Goal: Check status: Check status

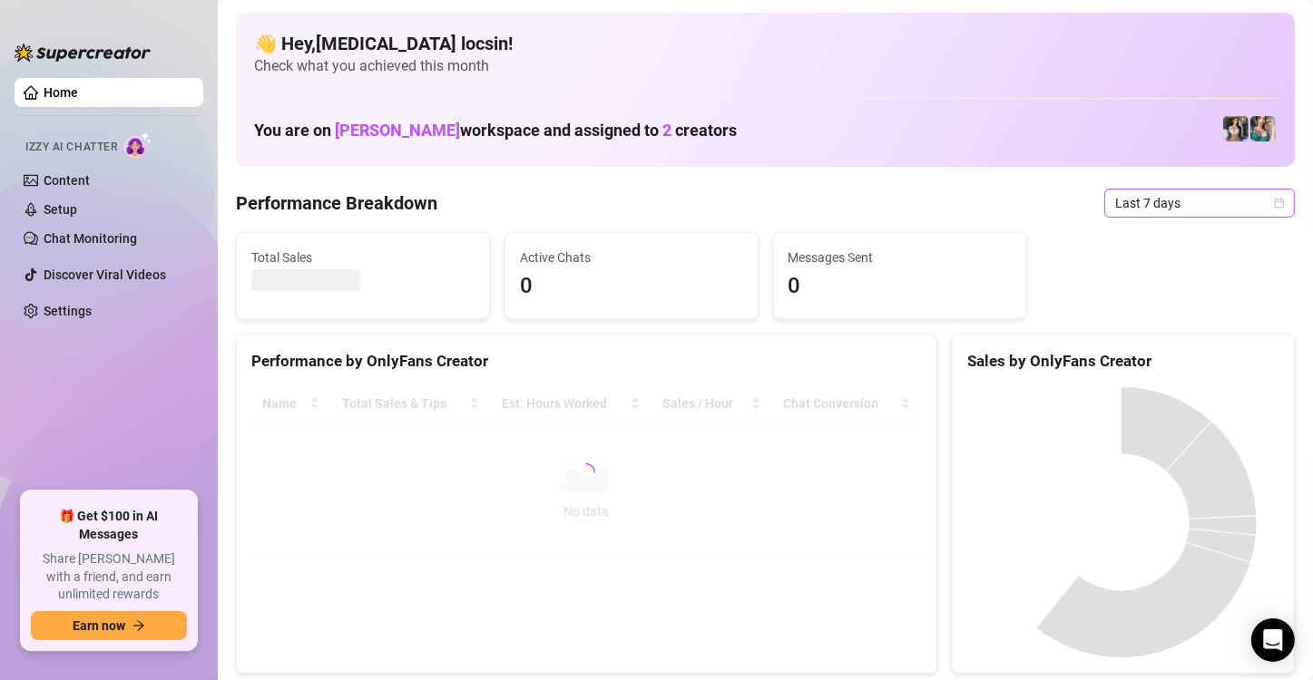
click at [1174, 210] on span "Last 7 days" at bounding box center [1199, 203] width 169 height 27
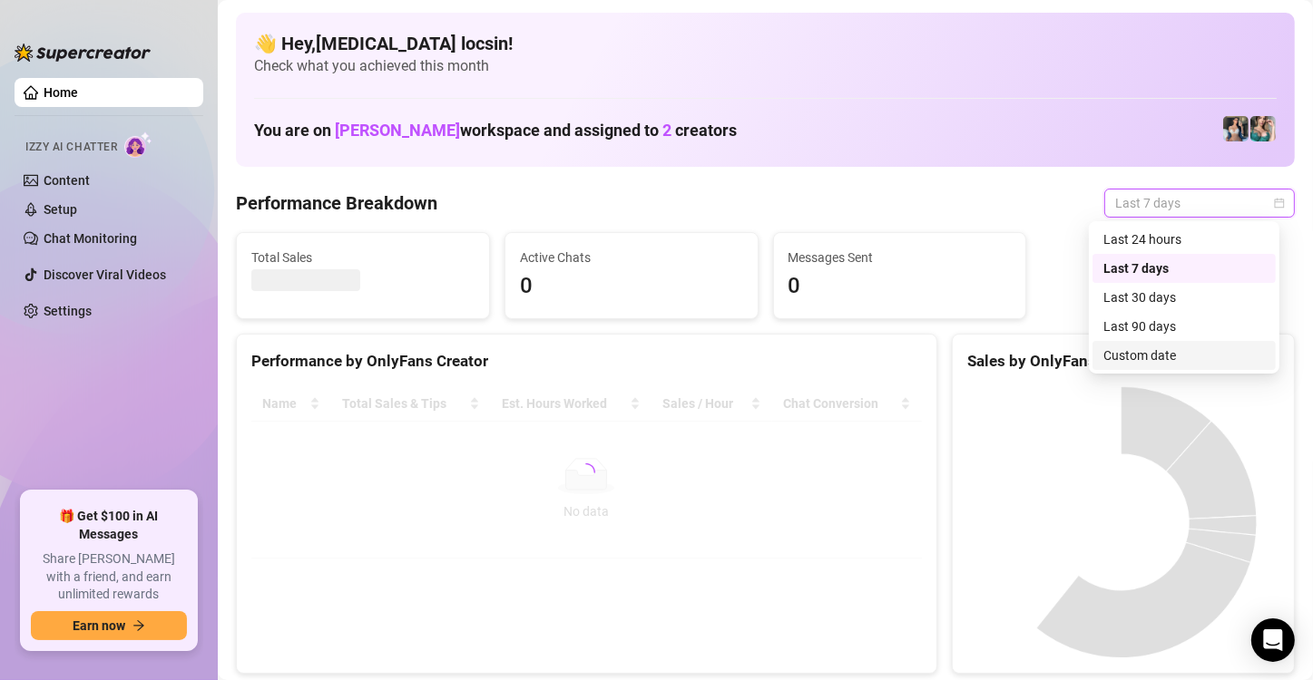
click at [1139, 359] on div "Custom date" at bounding box center [1183, 356] width 161 height 20
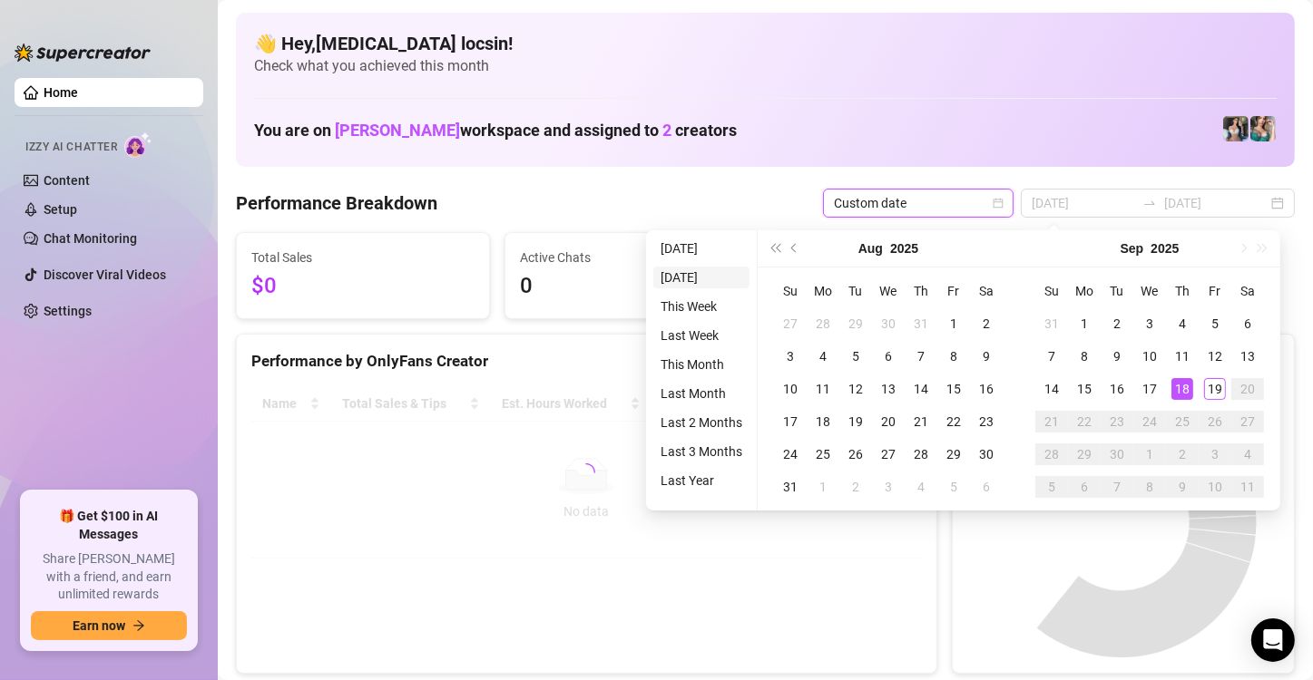
type input "[DATE]"
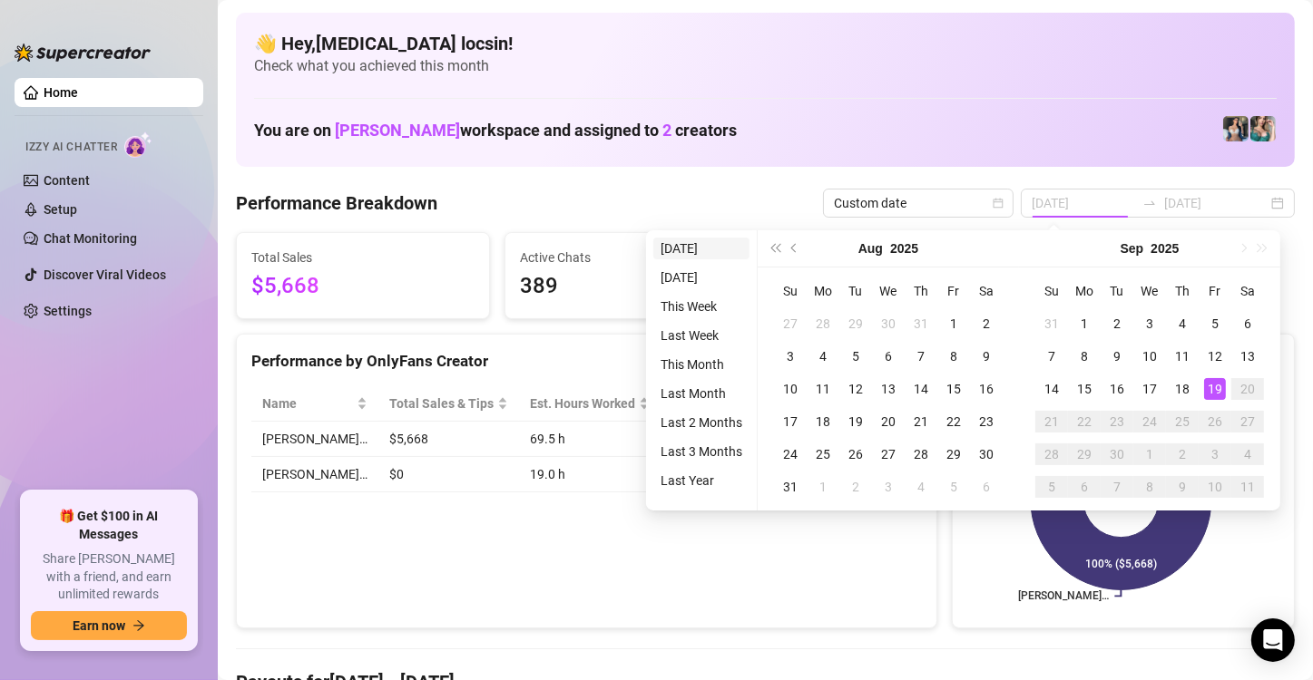
click at [698, 259] on li "[DATE]" at bounding box center [701, 249] width 96 height 22
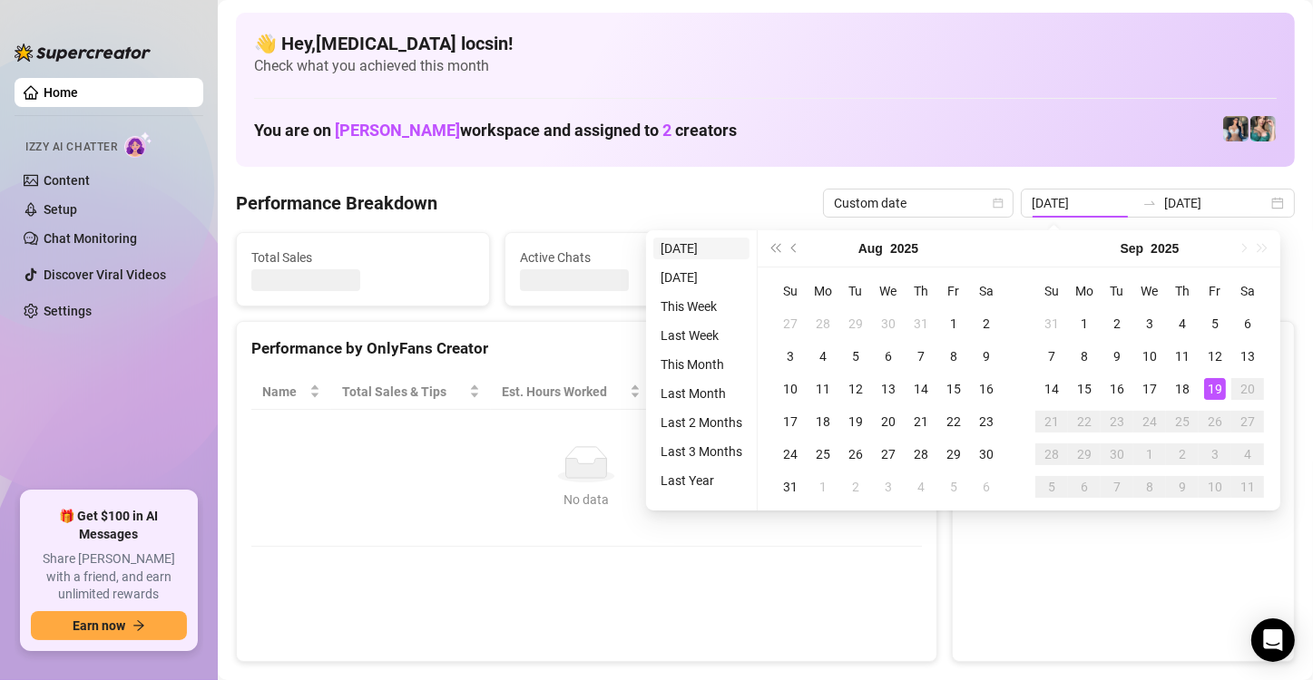
type input "[DATE]"
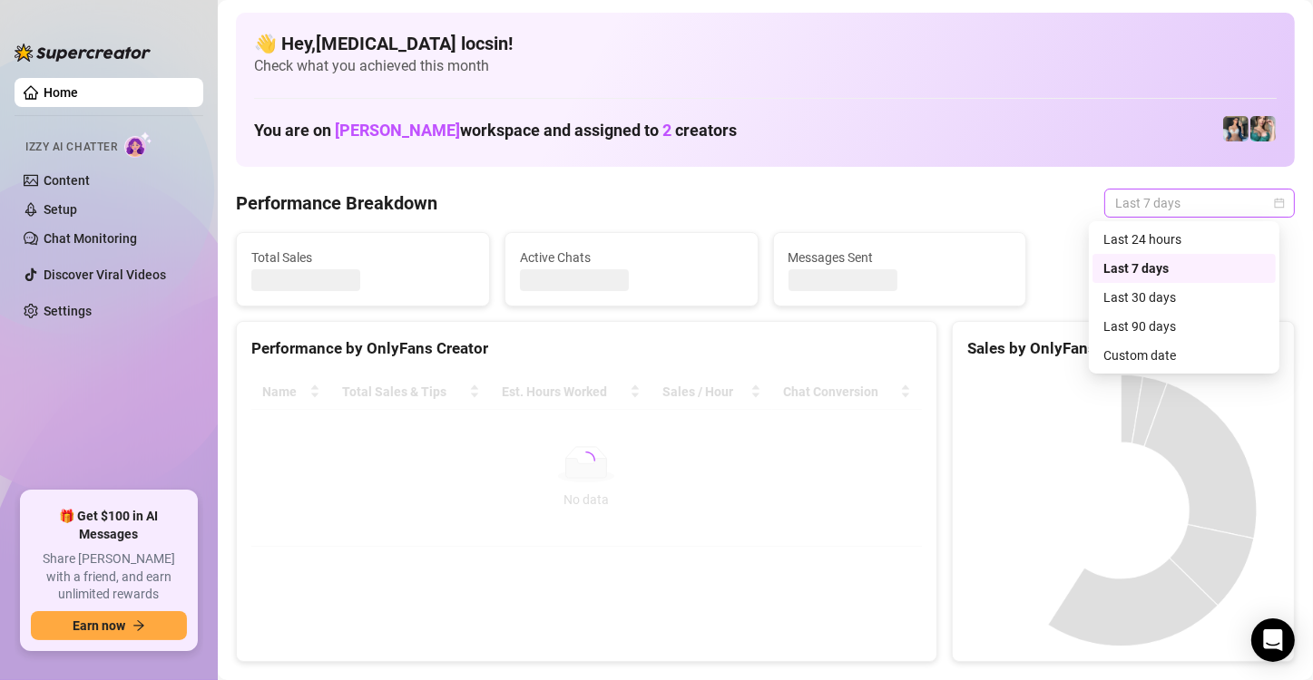
click at [1193, 198] on span "Last 7 days" at bounding box center [1199, 203] width 169 height 27
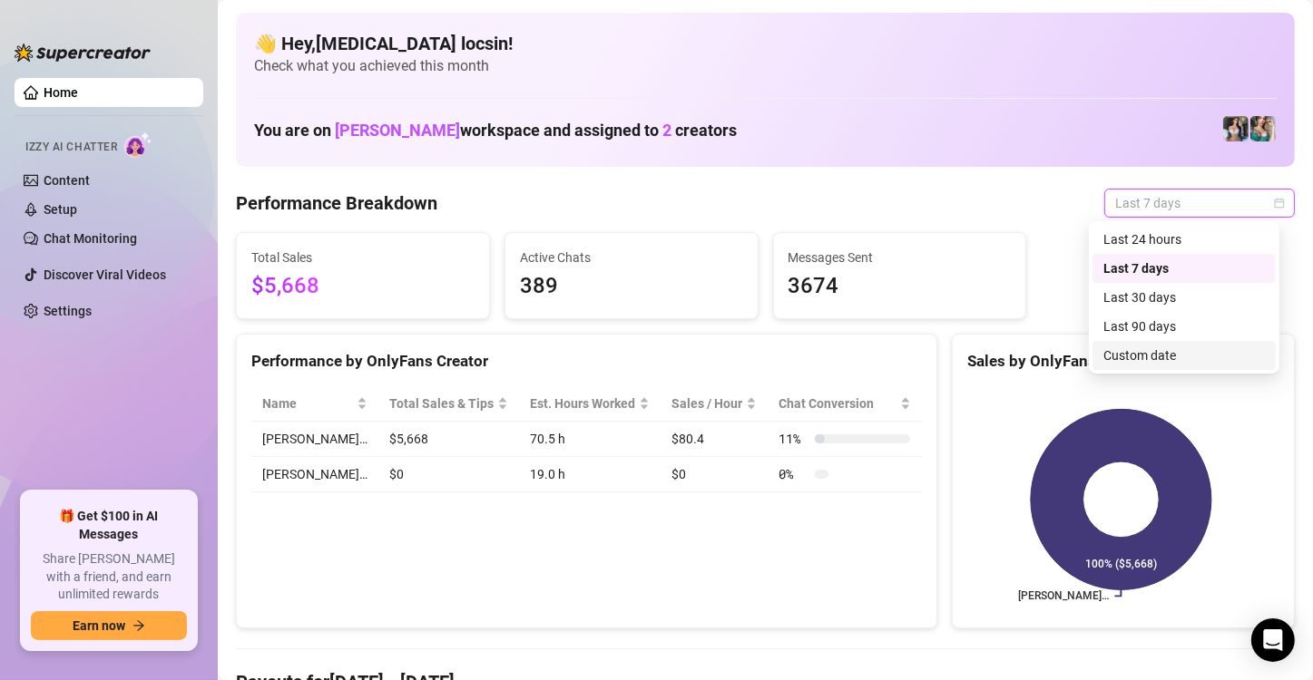
click at [1176, 364] on div "Custom date" at bounding box center [1183, 356] width 161 height 20
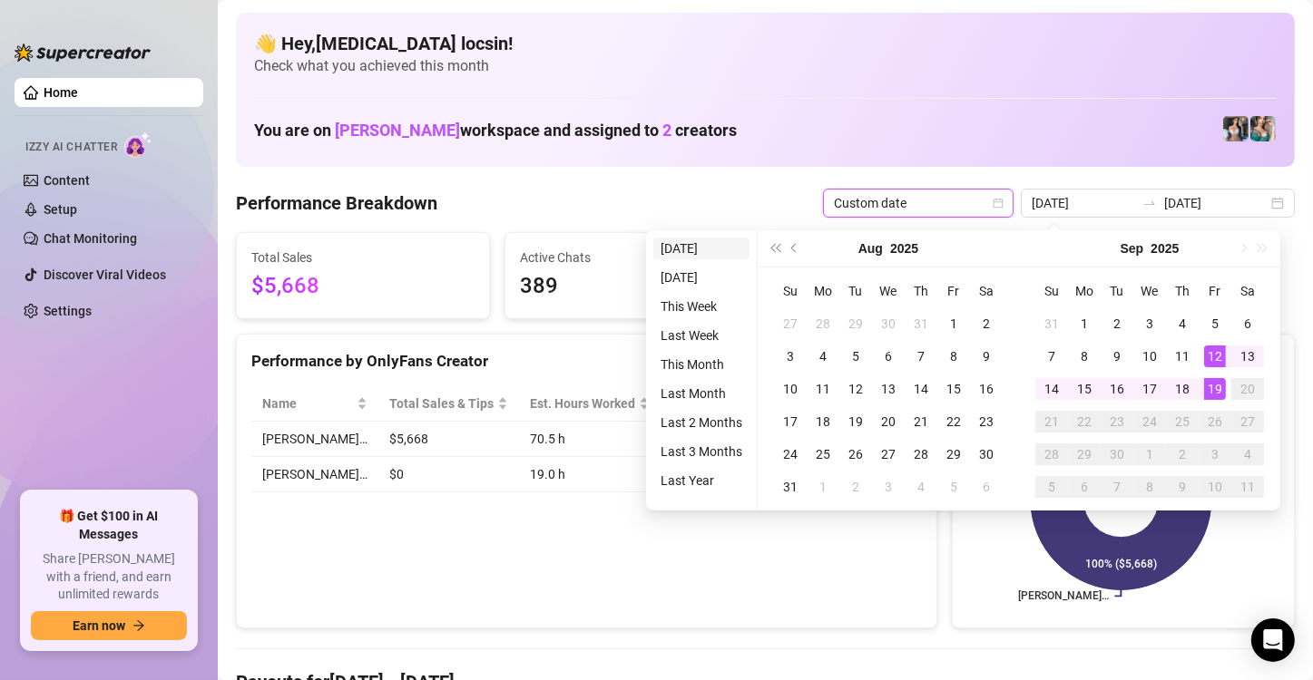
type input "[DATE]"
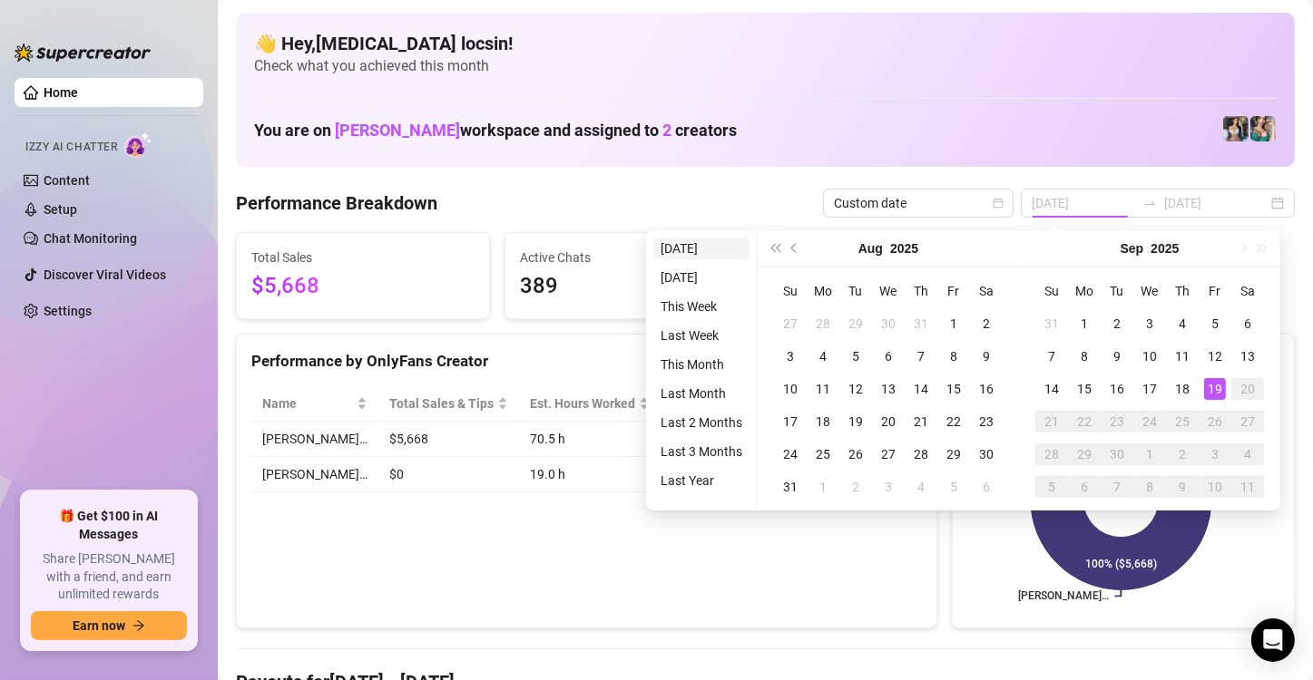
click at [694, 243] on li "[DATE]" at bounding box center [701, 249] width 96 height 22
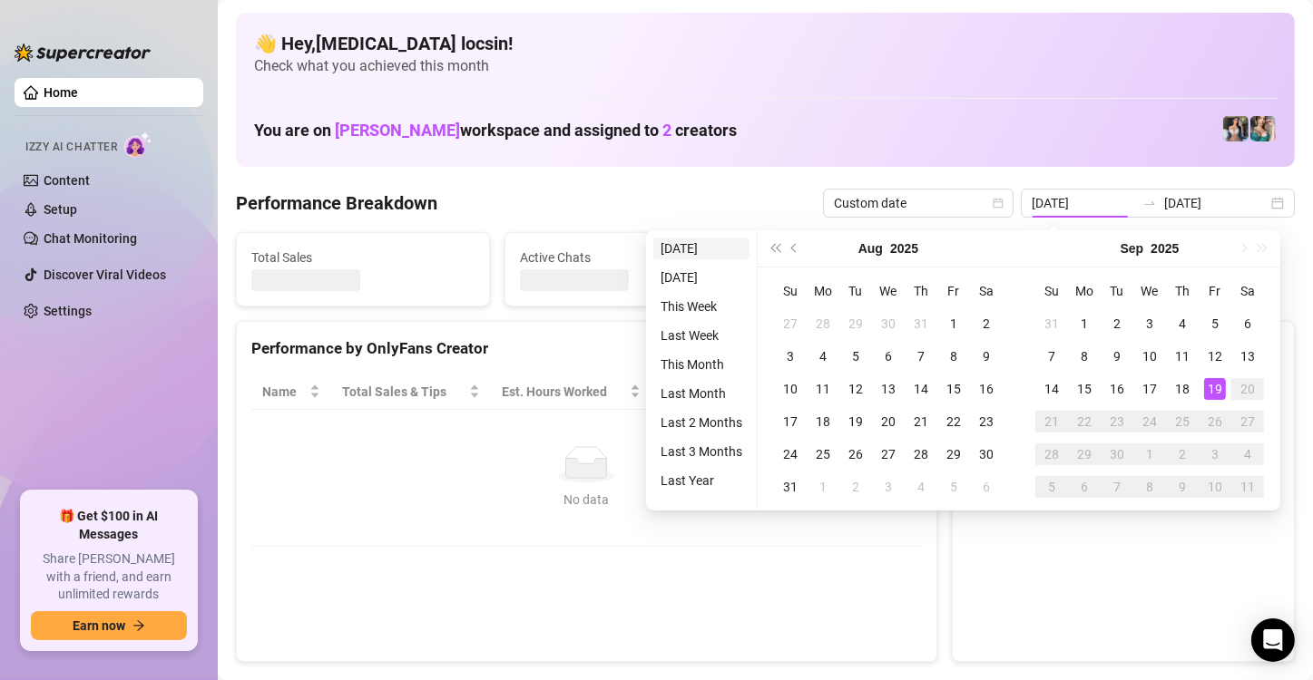
type input "[DATE]"
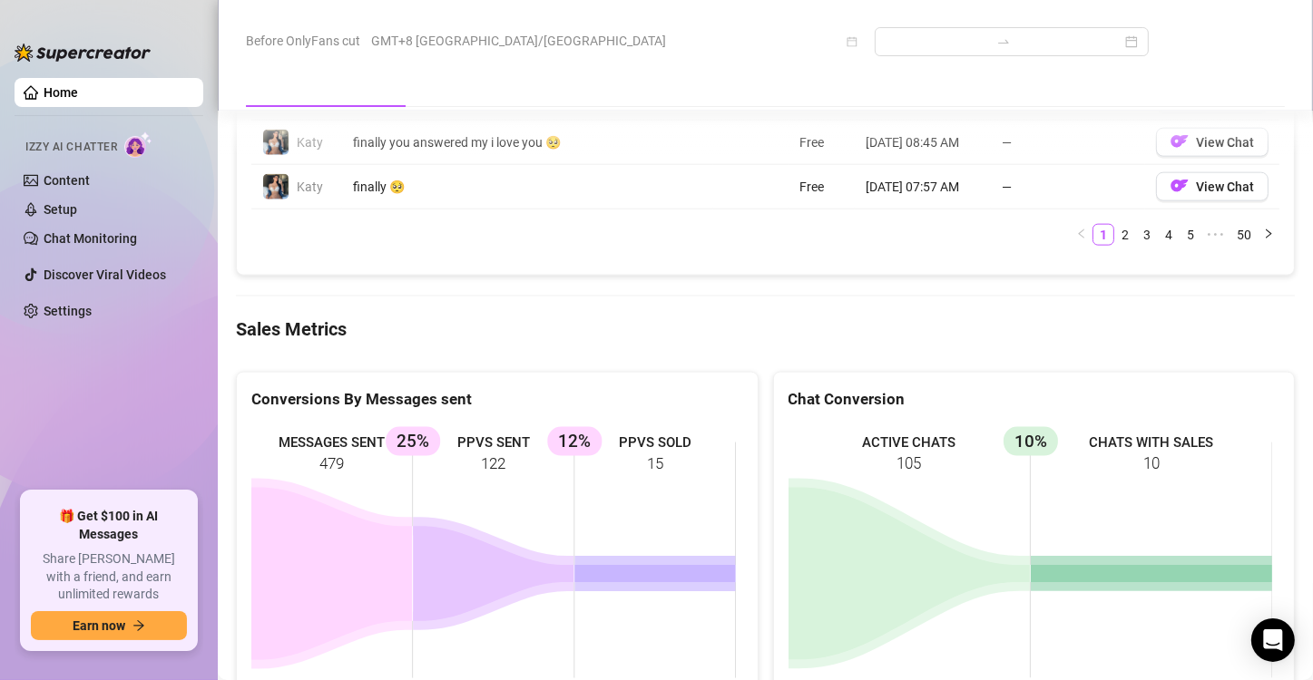
scroll to position [2179, 0]
